Goal: Obtain resource: Download file/media

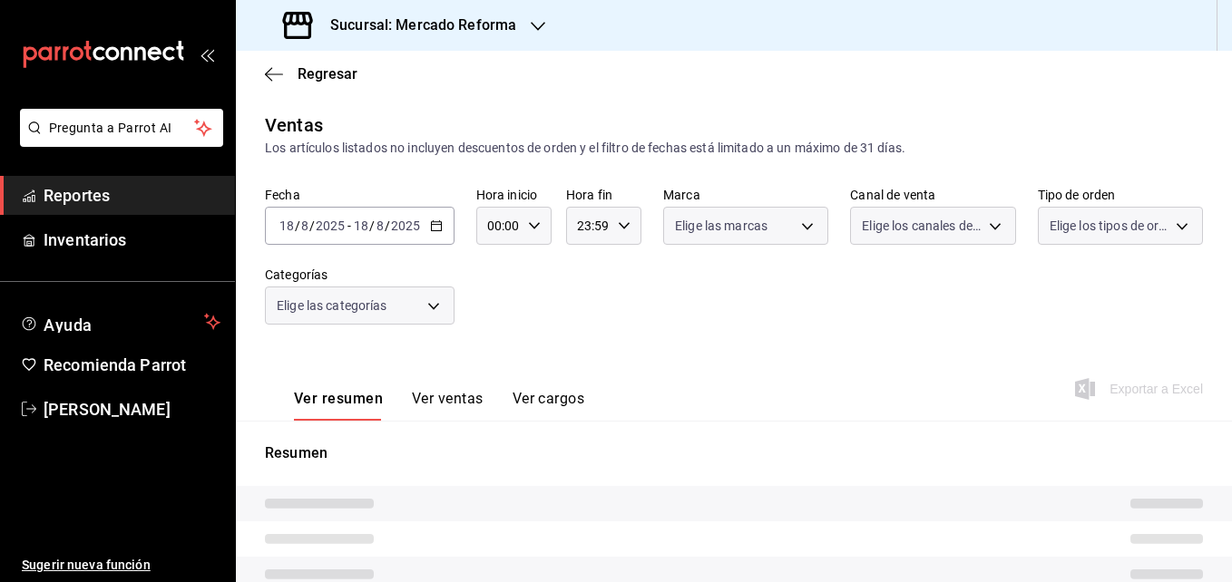
type input "05:00"
type input "05:59"
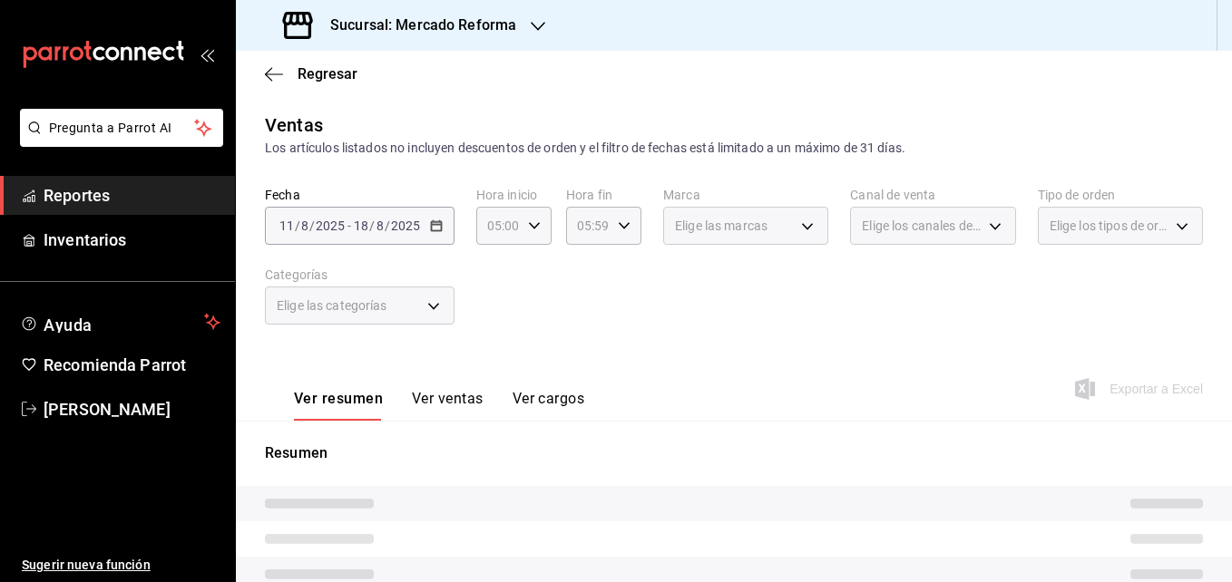
click at [531, 33] on icon "button" at bounding box center [538, 26] width 15 height 15
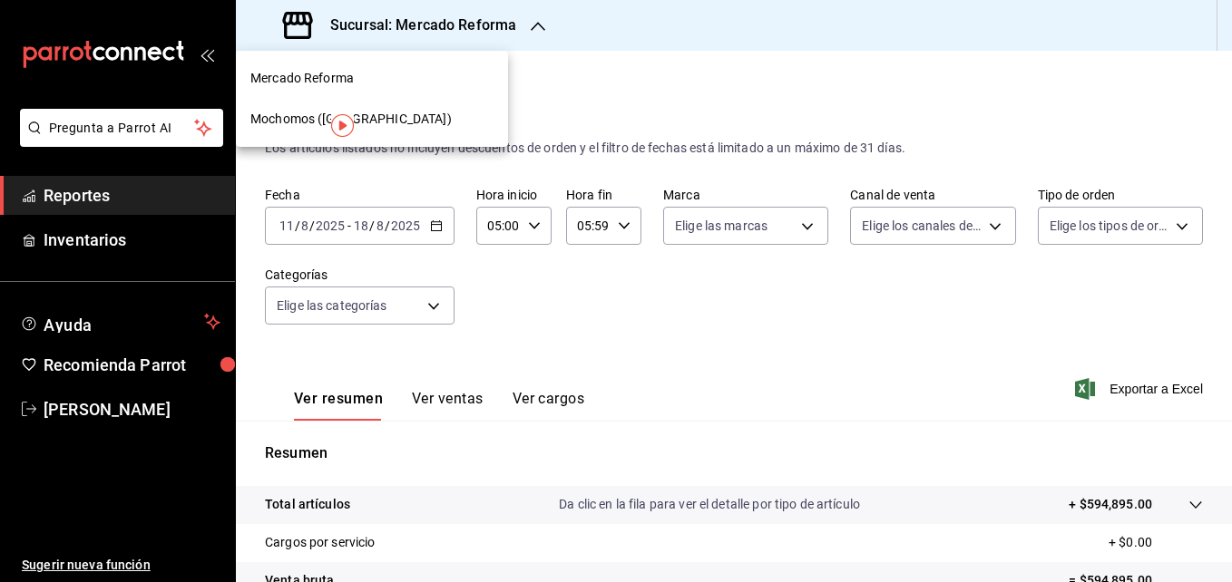
click at [385, 118] on span "Mochomos ([GEOGRAPHIC_DATA])" at bounding box center [350, 119] width 201 height 19
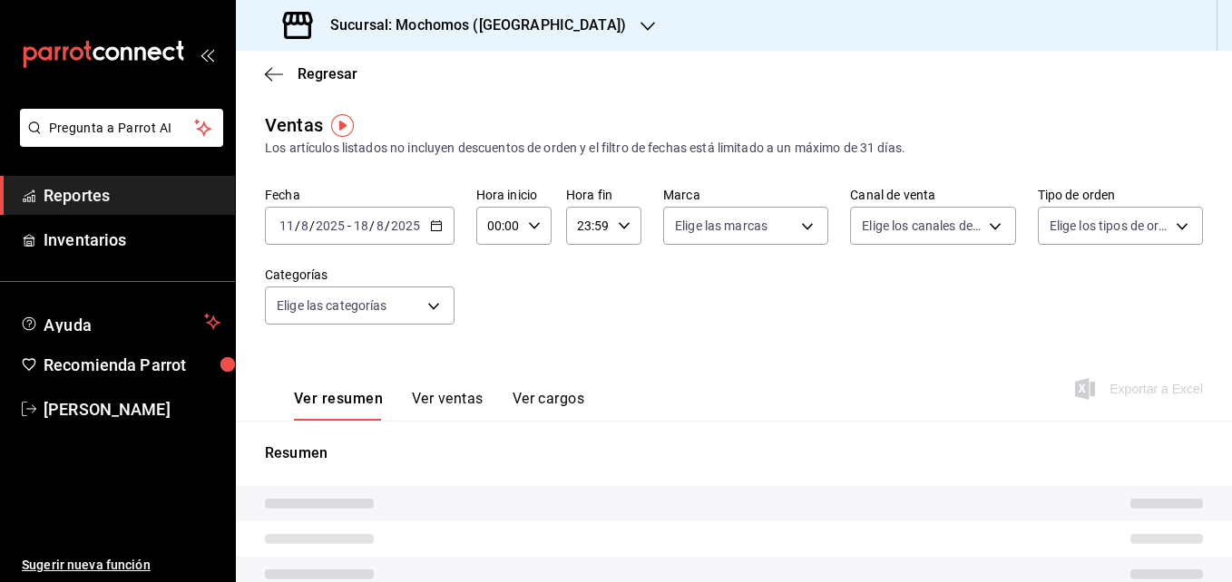
type input "05:00"
type input "05:59"
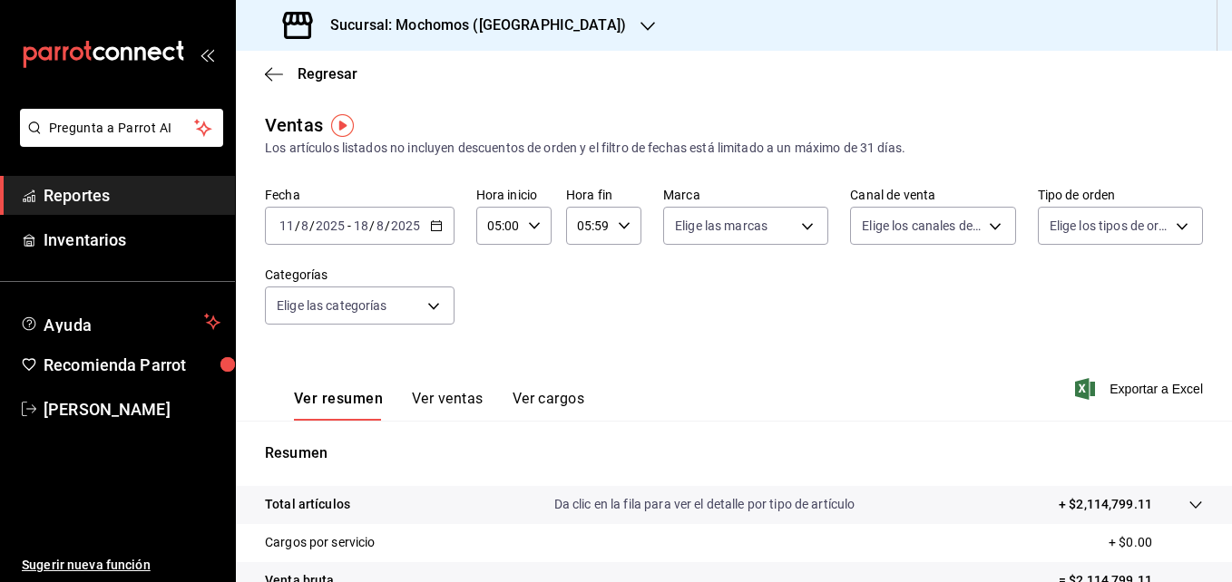
click at [434, 226] on icon "button" at bounding box center [436, 225] width 13 height 13
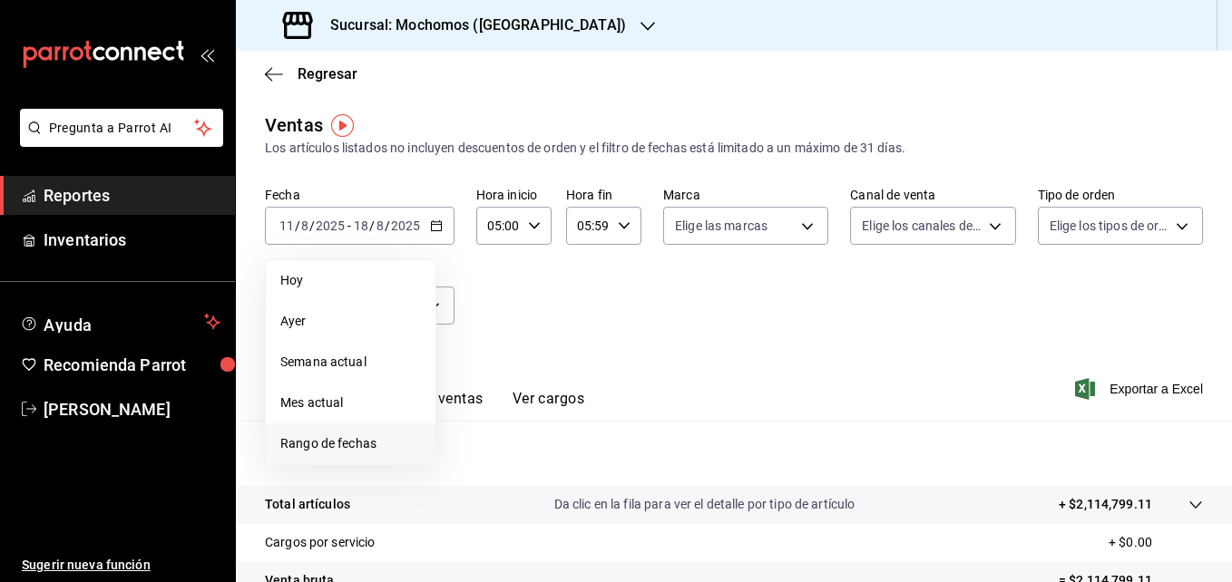
click at [328, 448] on span "Rango de fechas" at bounding box center [350, 443] width 141 height 19
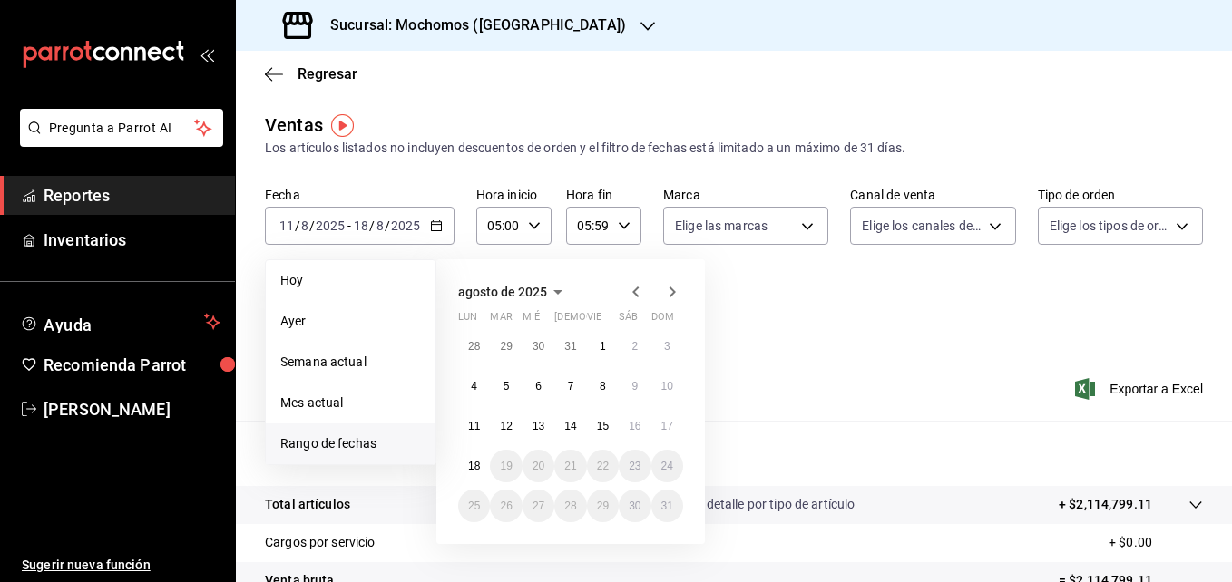
click at [635, 292] on icon "button" at bounding box center [636, 292] width 22 height 22
click at [475, 430] on abbr "14" at bounding box center [474, 426] width 12 height 13
click at [674, 291] on icon "button" at bounding box center [672, 292] width 6 height 11
click at [537, 426] on abbr "13" at bounding box center [538, 426] width 12 height 13
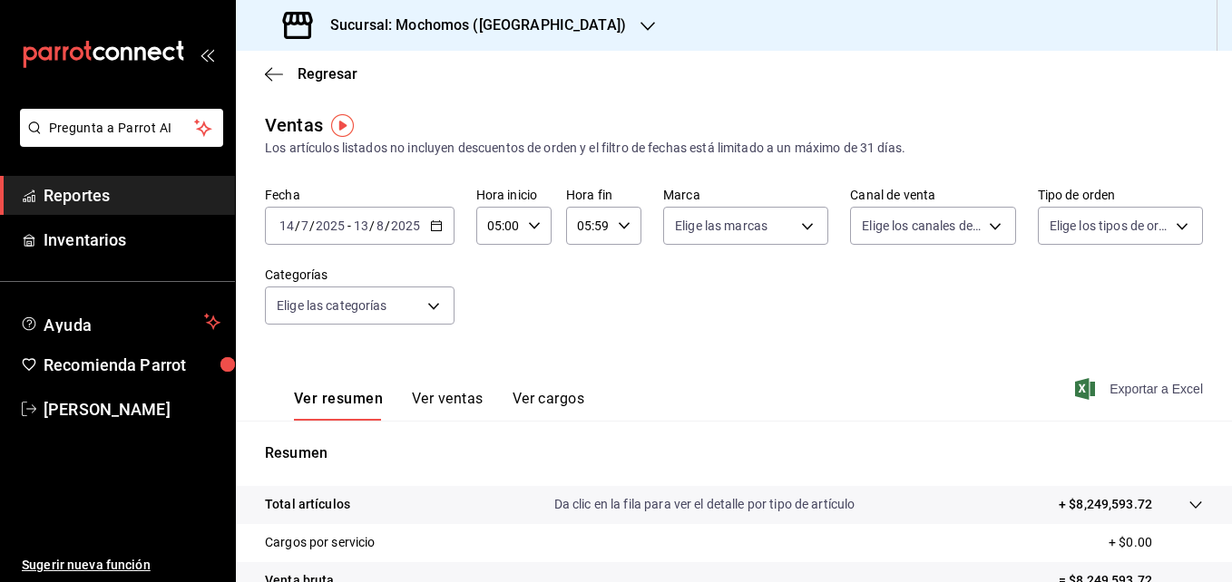
click at [775, 389] on span "Exportar a Excel" at bounding box center [1140, 389] width 124 height 22
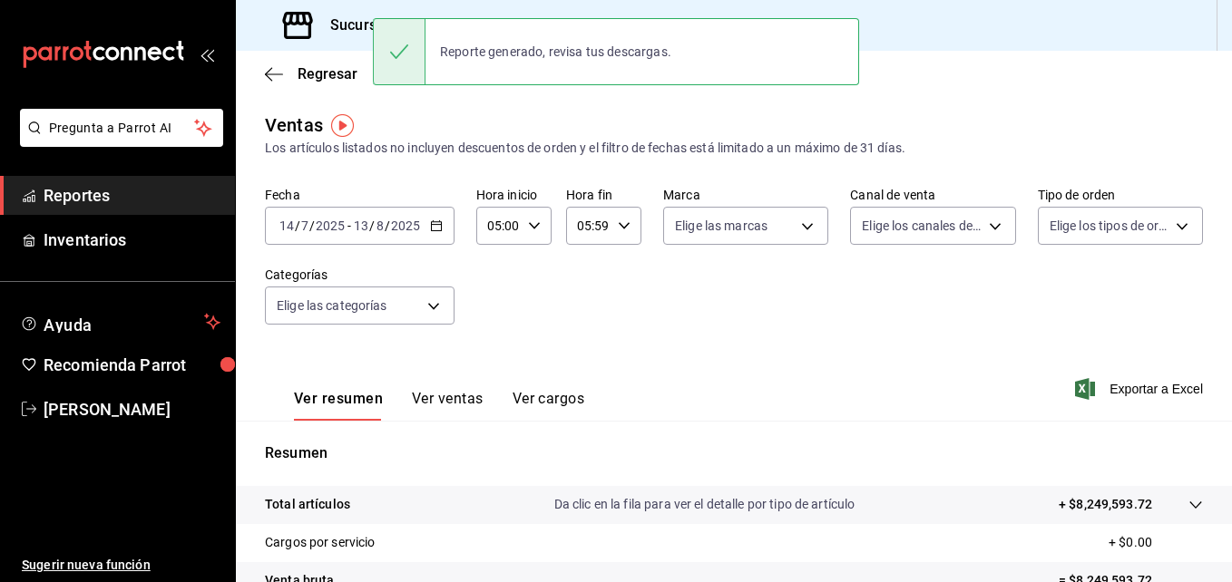
click at [436, 225] on \(Stroke\) "button" at bounding box center [436, 224] width 10 height 1
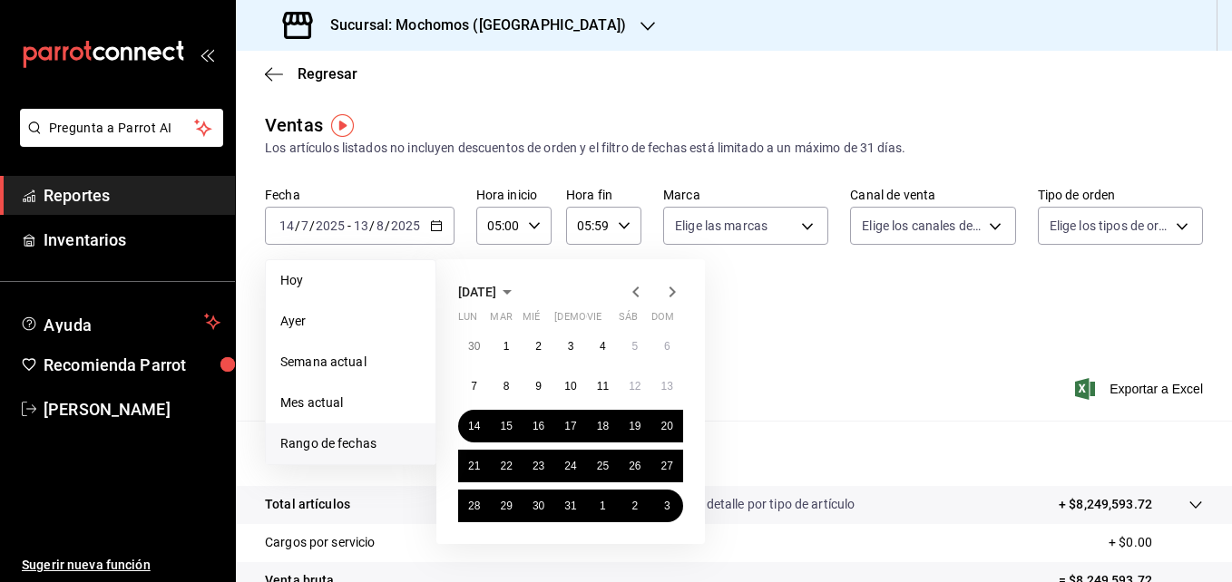
click at [341, 440] on span "Rango de fechas" at bounding box center [350, 443] width 141 height 19
click at [635, 285] on icon "button" at bounding box center [636, 292] width 22 height 22
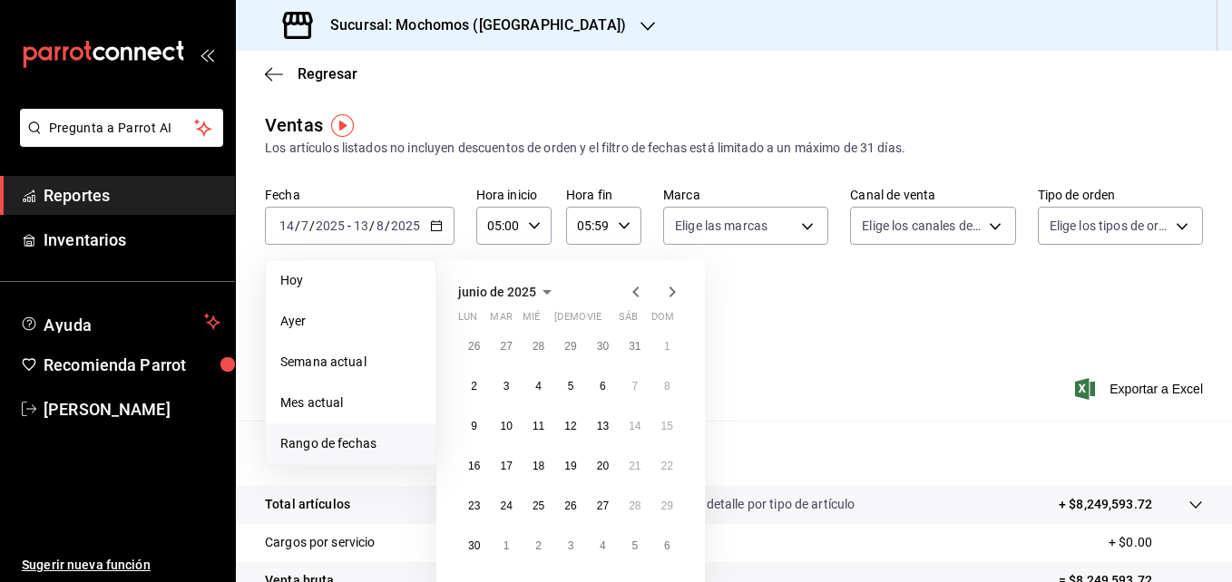
click at [635, 285] on icon "button" at bounding box center [636, 292] width 22 height 22
click at [509, 343] on abbr "1" at bounding box center [506, 346] width 6 height 13
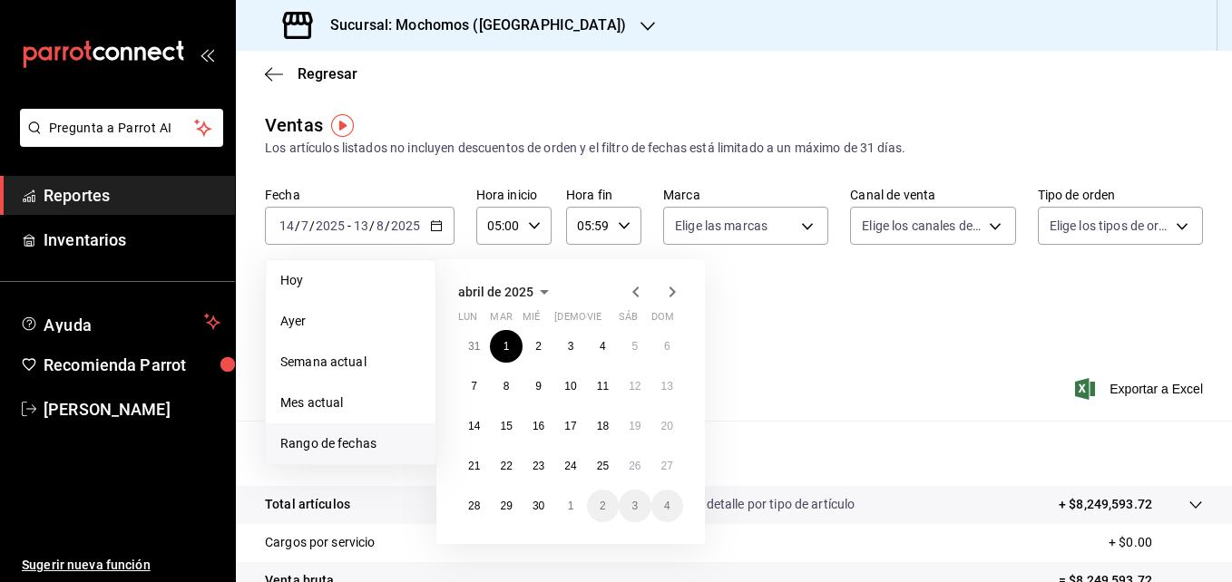
click at [672, 286] on icon "button" at bounding box center [672, 292] width 22 height 22
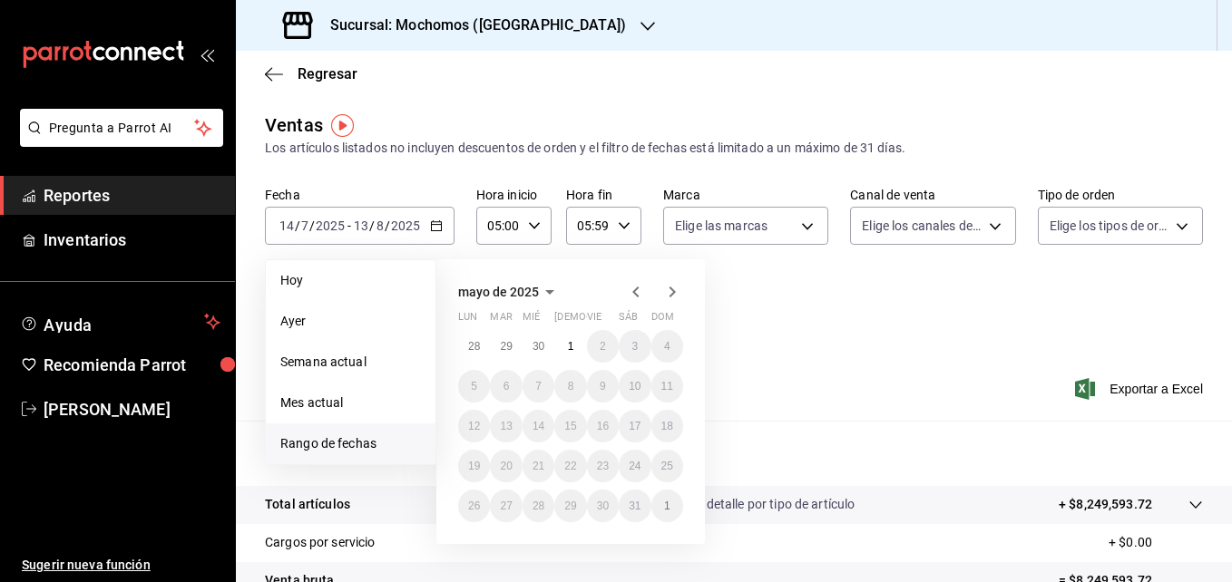
click at [672, 286] on icon "button" at bounding box center [672, 292] width 22 height 22
click at [633, 288] on icon "button" at bounding box center [636, 292] width 22 height 22
click at [672, 289] on icon "button" at bounding box center [672, 292] width 6 height 11
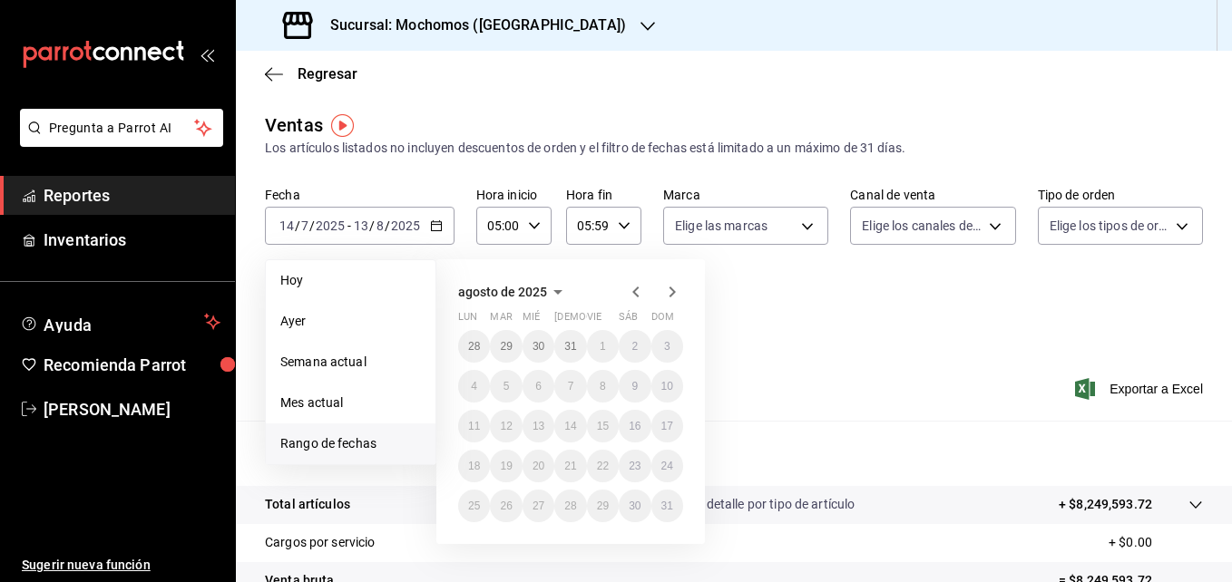
click at [639, 297] on icon "button" at bounding box center [636, 292] width 22 height 22
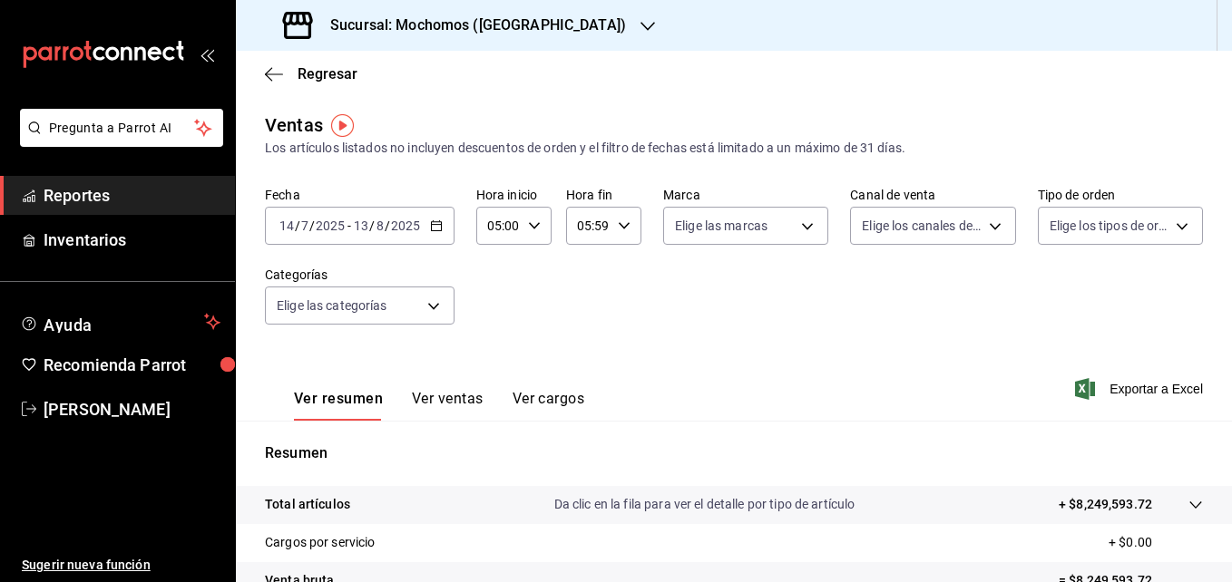
click at [306, 221] on input "7" at bounding box center [304, 226] width 9 height 15
click at [775, 396] on span "Exportar a Excel" at bounding box center [1140, 389] width 124 height 22
click at [317, 225] on input "2025" at bounding box center [330, 226] width 31 height 15
click at [310, 225] on span "/" at bounding box center [311, 226] width 5 height 15
click at [310, 219] on span "/" at bounding box center [311, 226] width 5 height 15
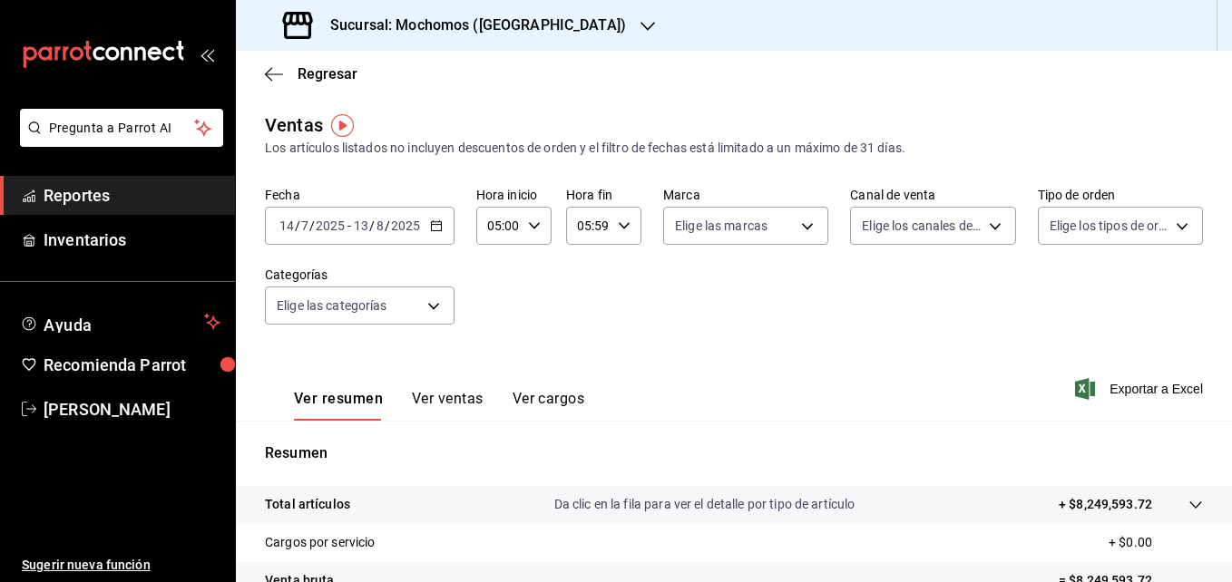
click at [309, 219] on span "/" at bounding box center [311, 226] width 5 height 15
click at [437, 229] on icon "button" at bounding box center [436, 225] width 13 height 13
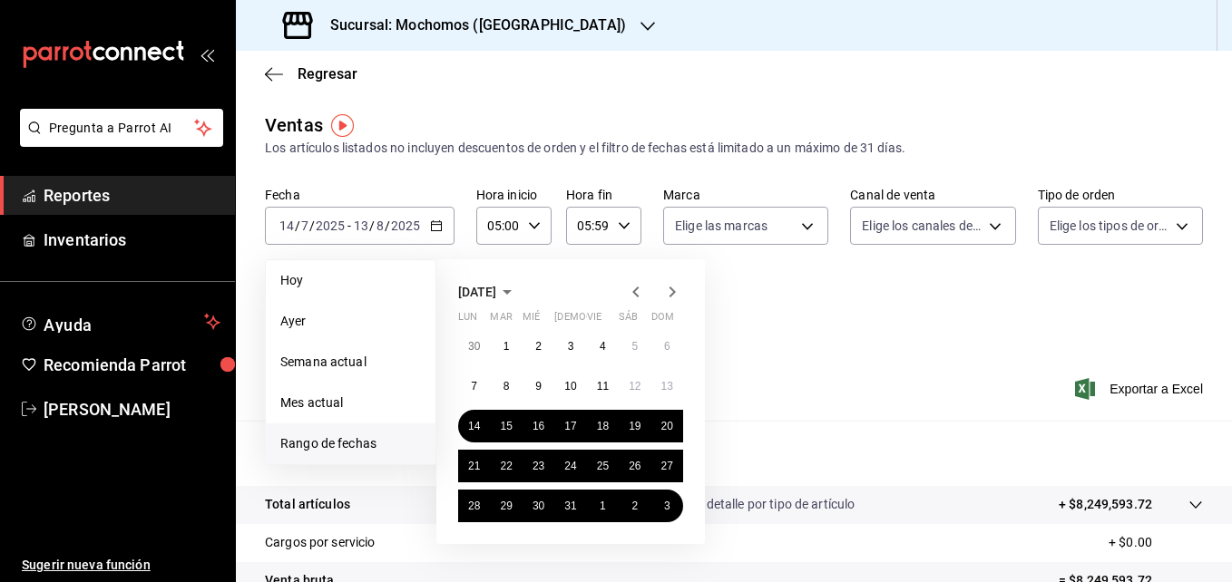
click at [638, 293] on icon "button" at bounding box center [636, 292] width 22 height 22
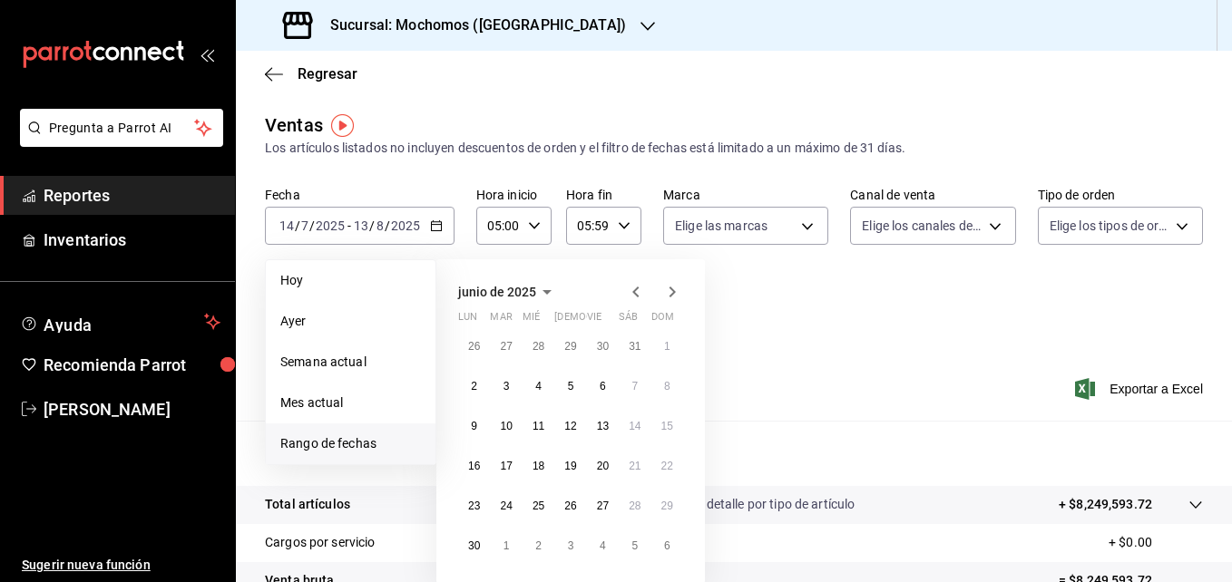
click at [638, 293] on icon "button" at bounding box center [636, 292] width 22 height 22
click at [479, 391] on button "3" at bounding box center [474, 386] width 32 height 33
click at [677, 287] on icon "button" at bounding box center [672, 292] width 22 height 22
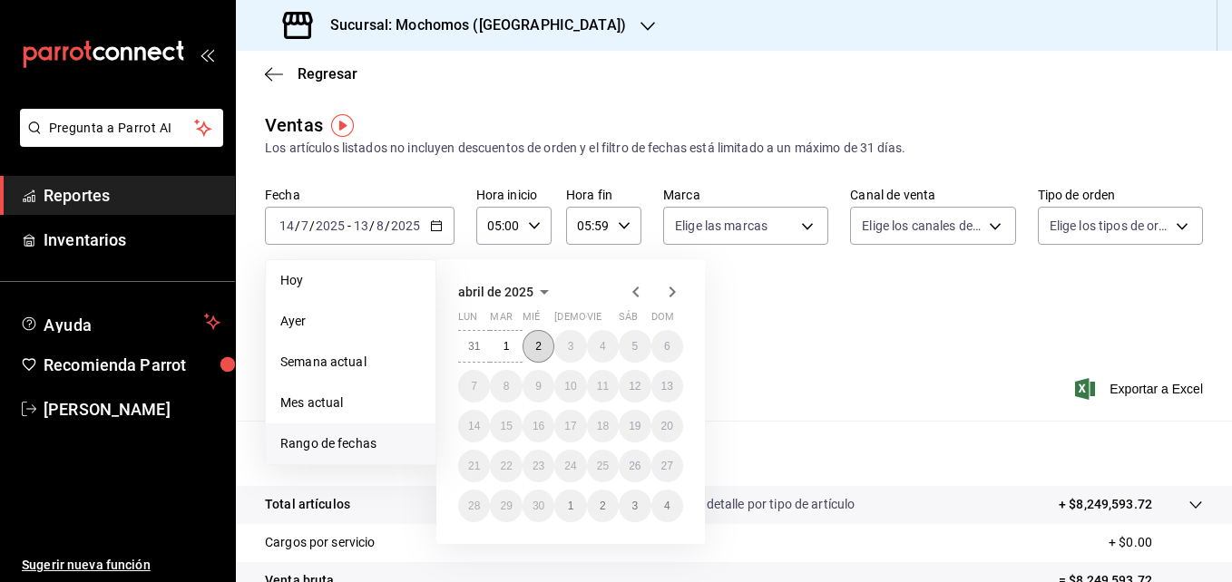
click at [534, 345] on button "2" at bounding box center [538, 346] width 32 height 33
